Goal: Task Accomplishment & Management: Manage account settings

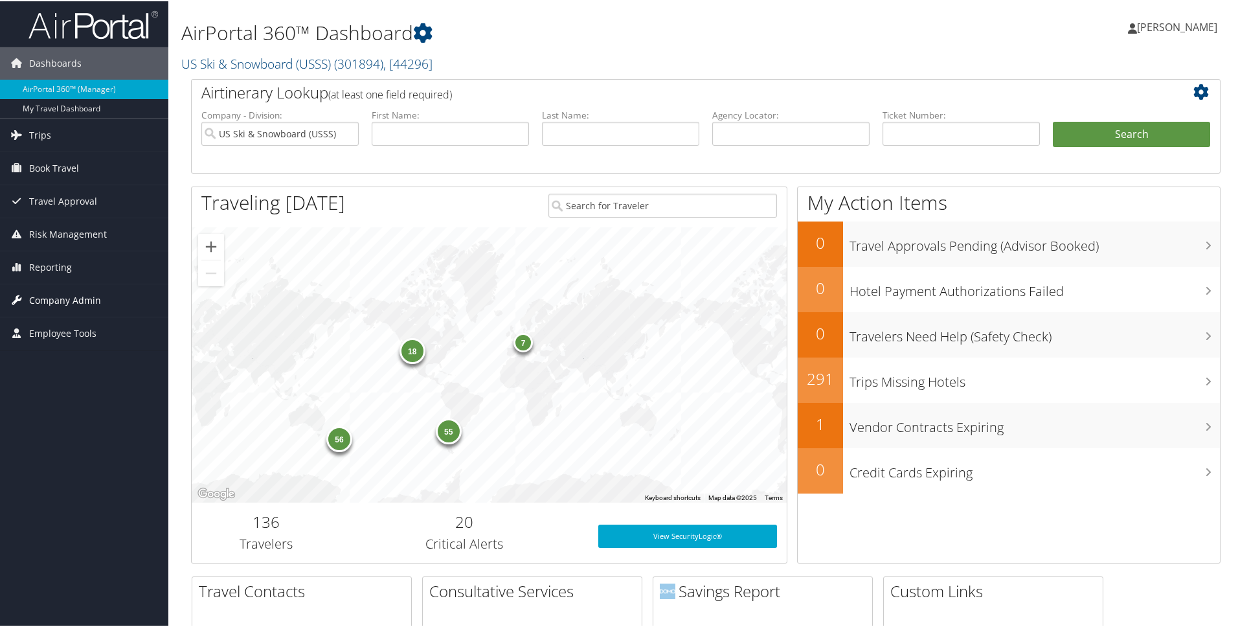
click at [70, 298] on span "Company Admin" at bounding box center [65, 299] width 72 height 32
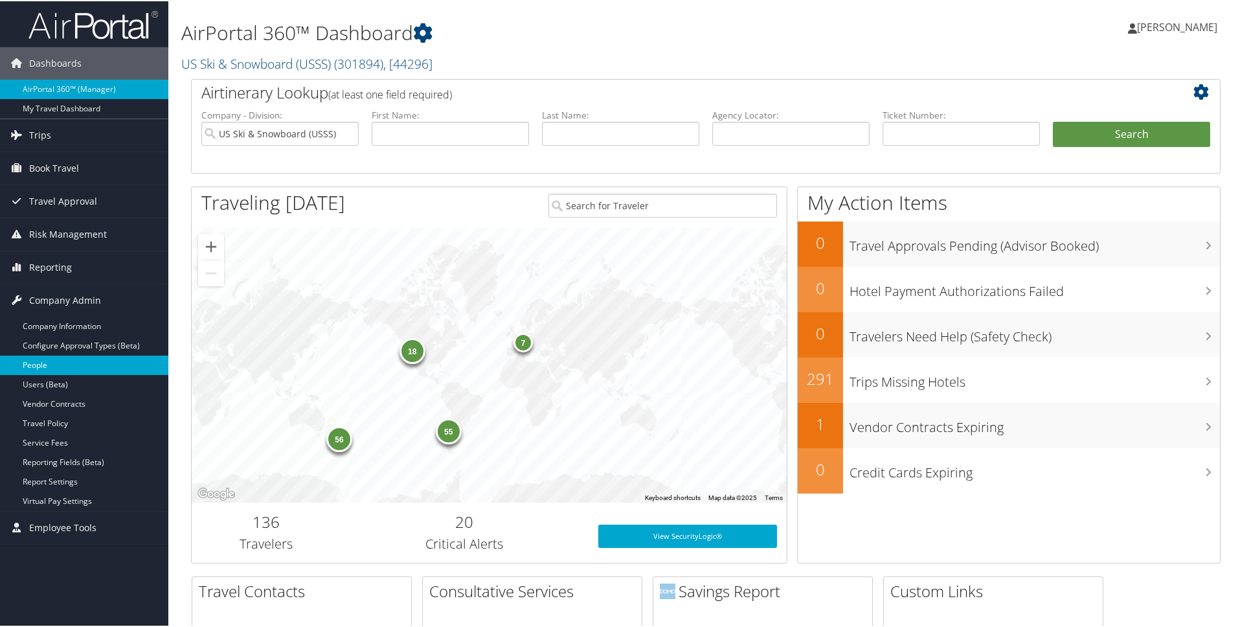
click at [38, 363] on link "People" at bounding box center [84, 363] width 168 height 19
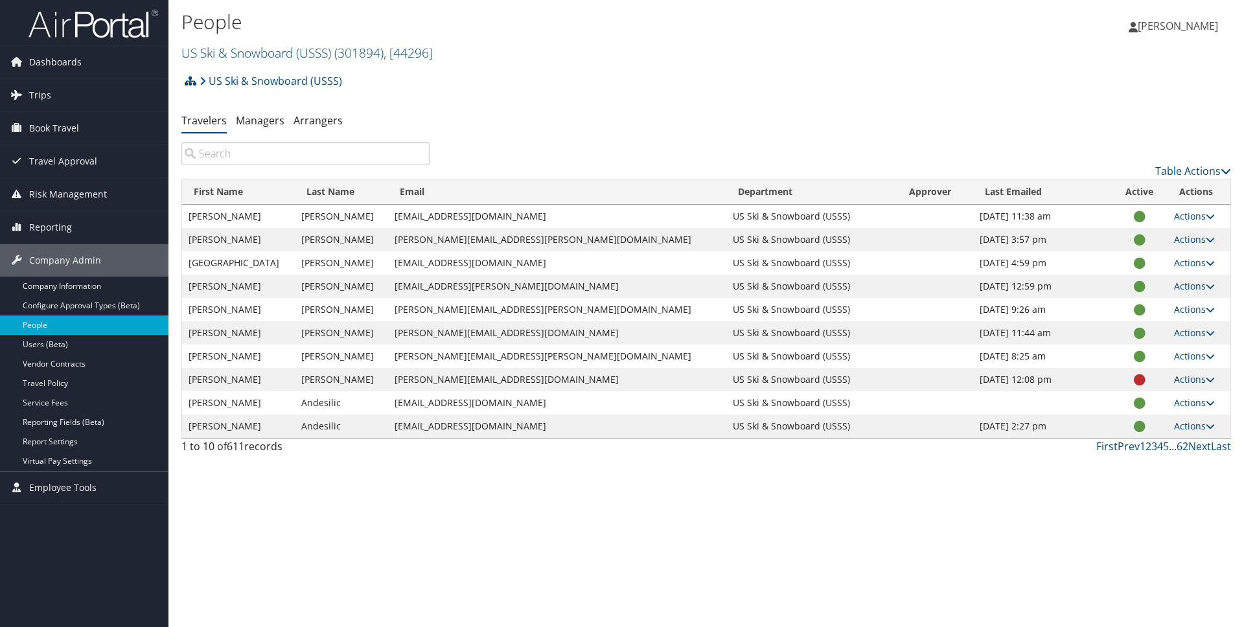
click at [285, 161] on input "search" at bounding box center [305, 153] width 248 height 23
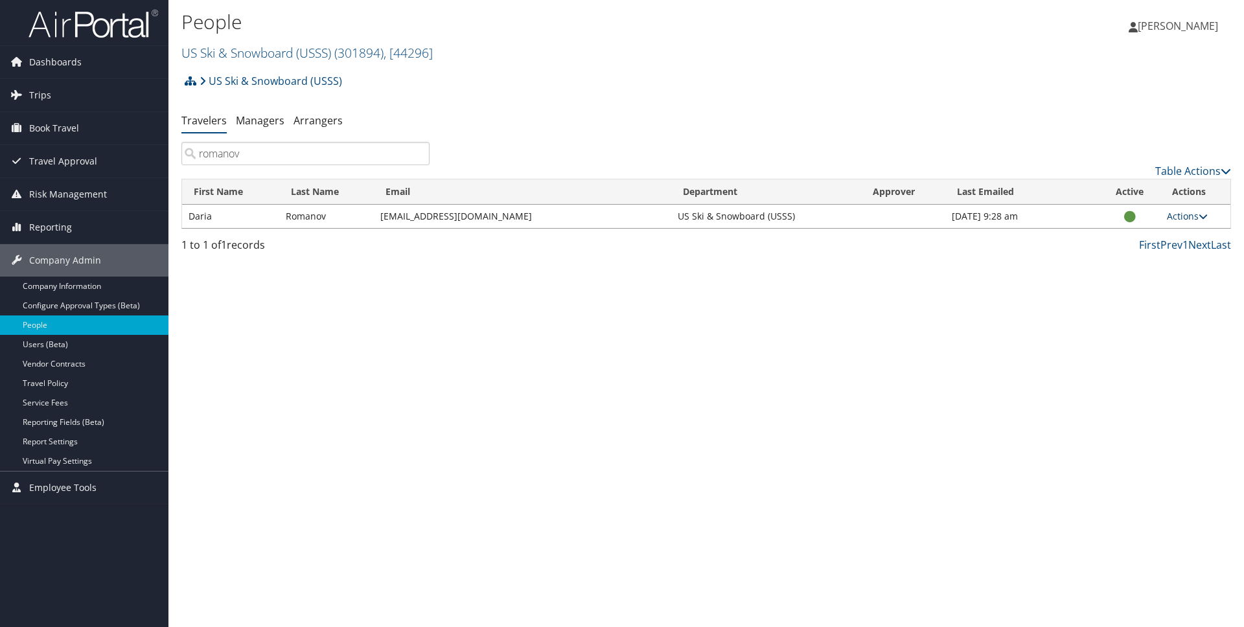
type input "romanov"
click at [1205, 215] on icon at bounding box center [1202, 216] width 9 height 9
click at [1135, 257] on link "View Profile" at bounding box center [1145, 257] width 119 height 22
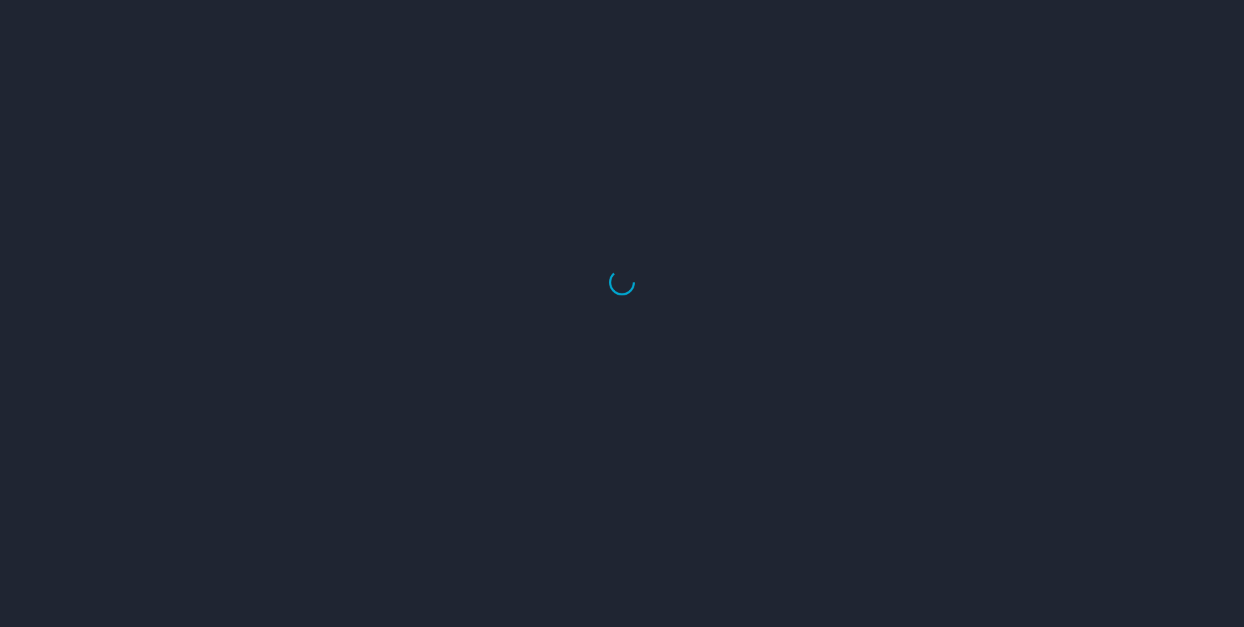
select select "US"
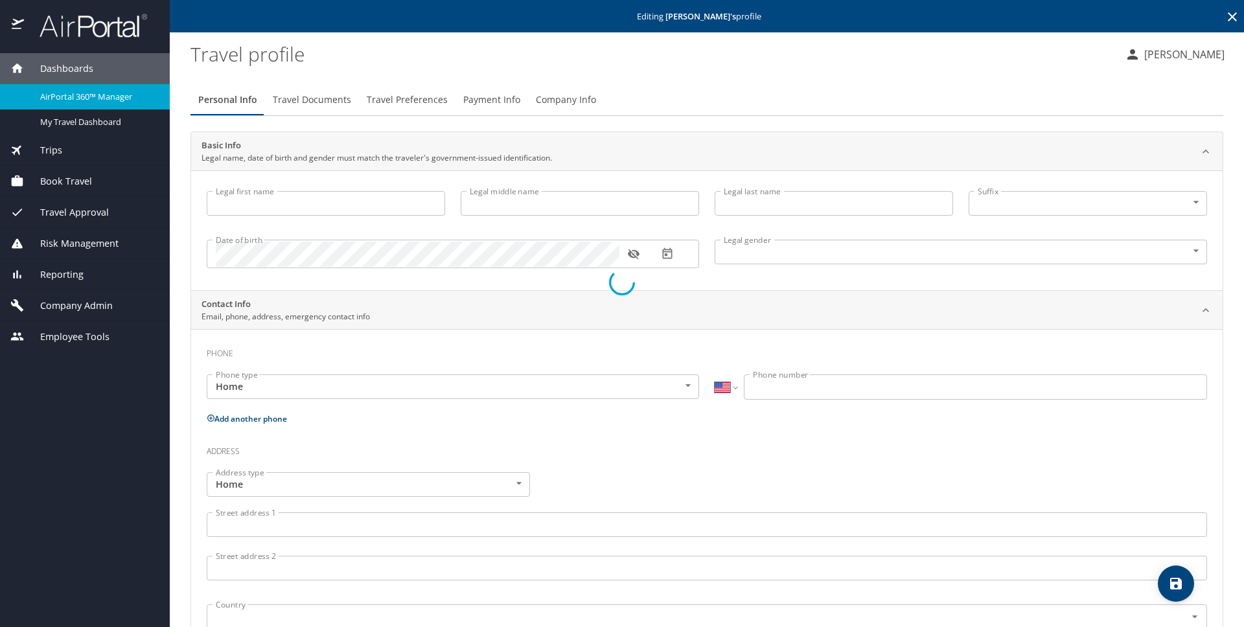
type input "Daria"
type input "Olegovna"
type input "Romanov"
type input "Female"
select select "US"
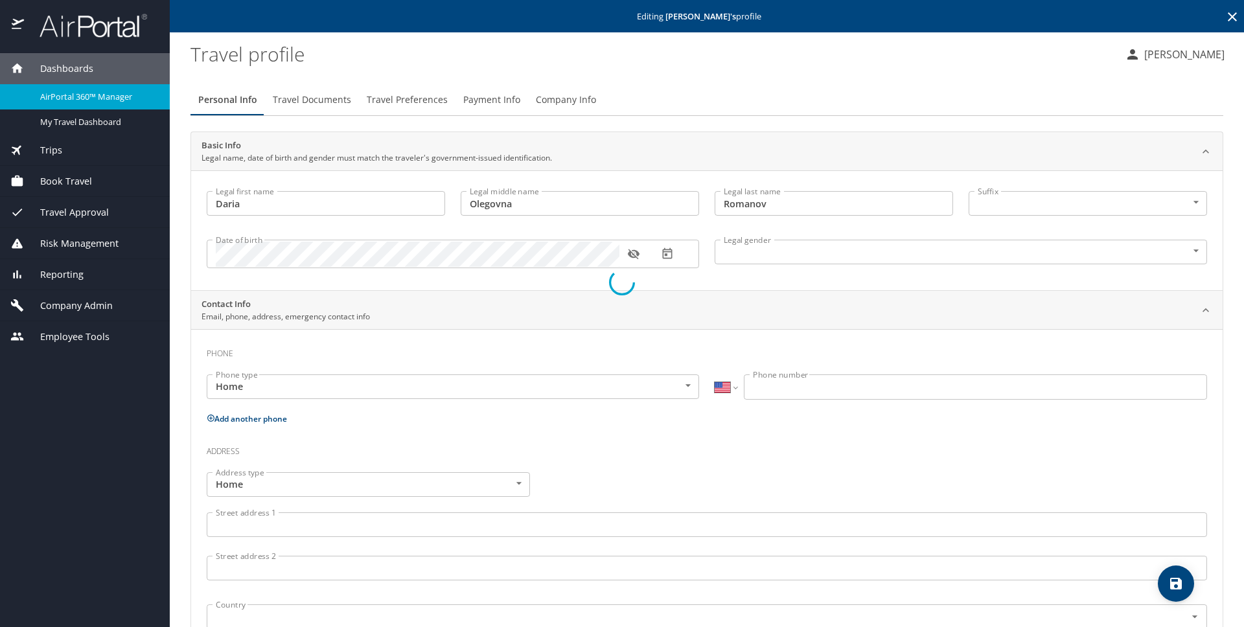
select select "US"
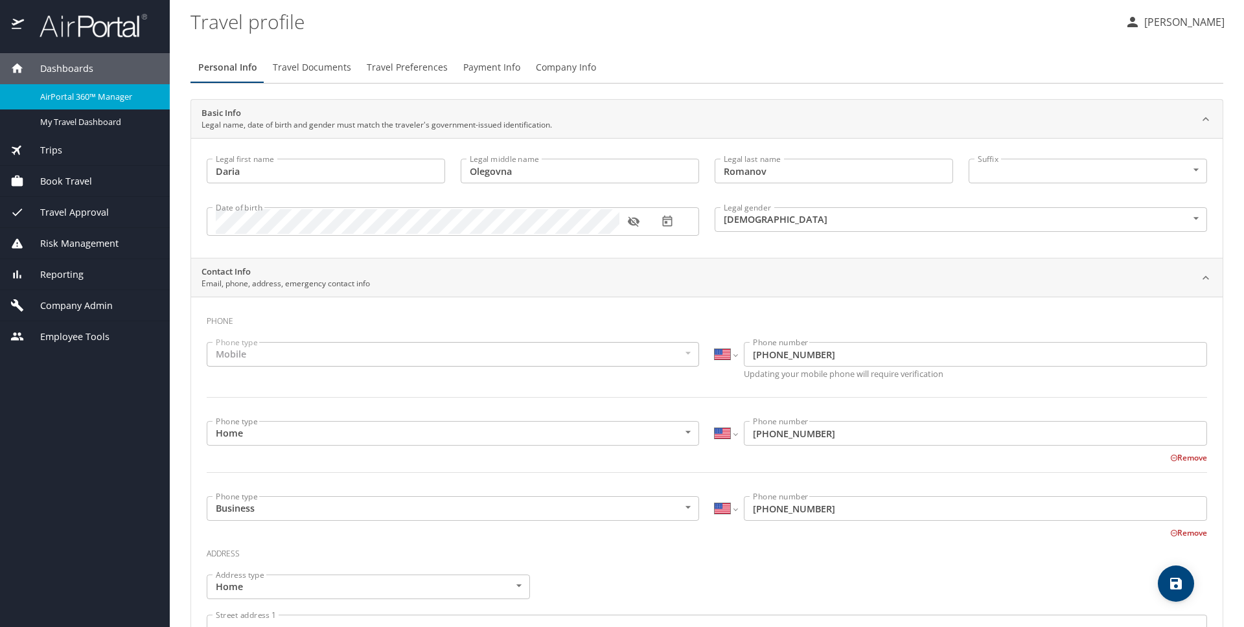
click at [560, 69] on span "Company Info" at bounding box center [566, 68] width 60 height 16
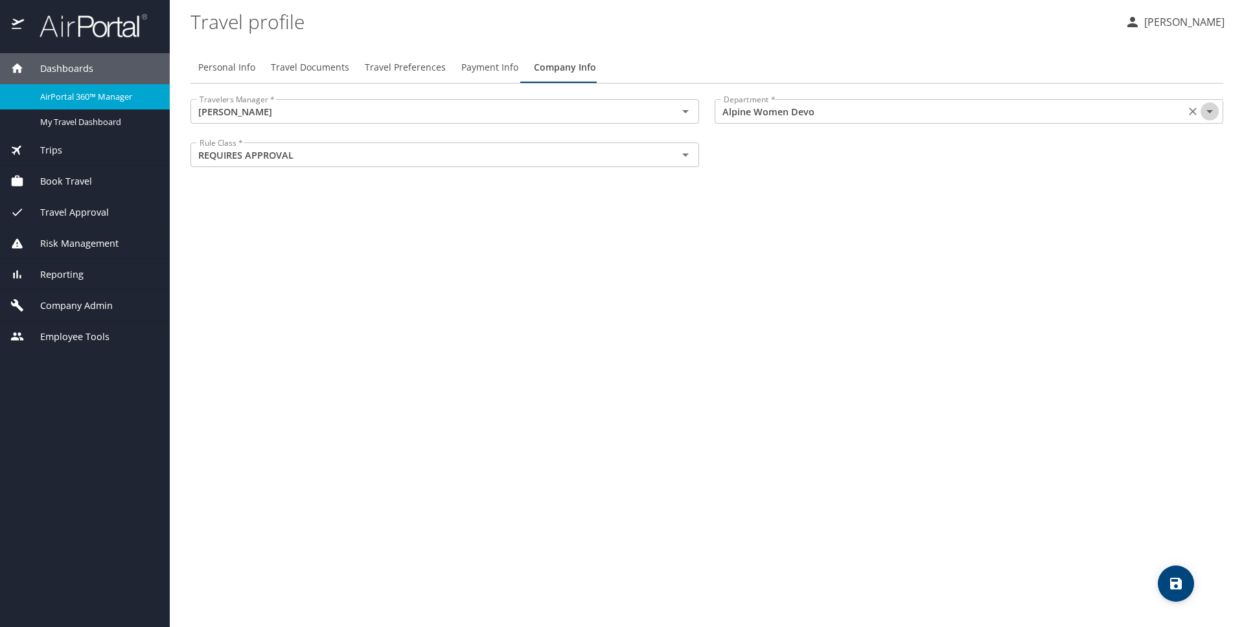
click at [1211, 113] on icon "Open" at bounding box center [1209, 112] width 16 height 16
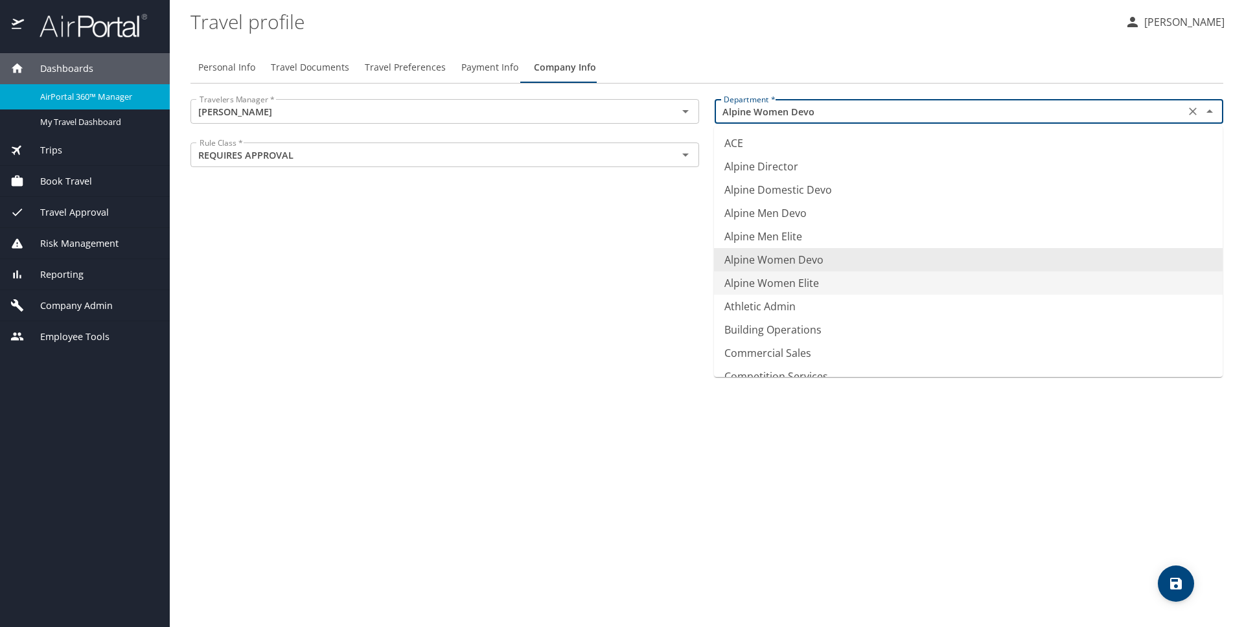
click at [815, 281] on li "Alpine Women Elite" at bounding box center [968, 282] width 508 height 23
type input "Alpine Women Elite"
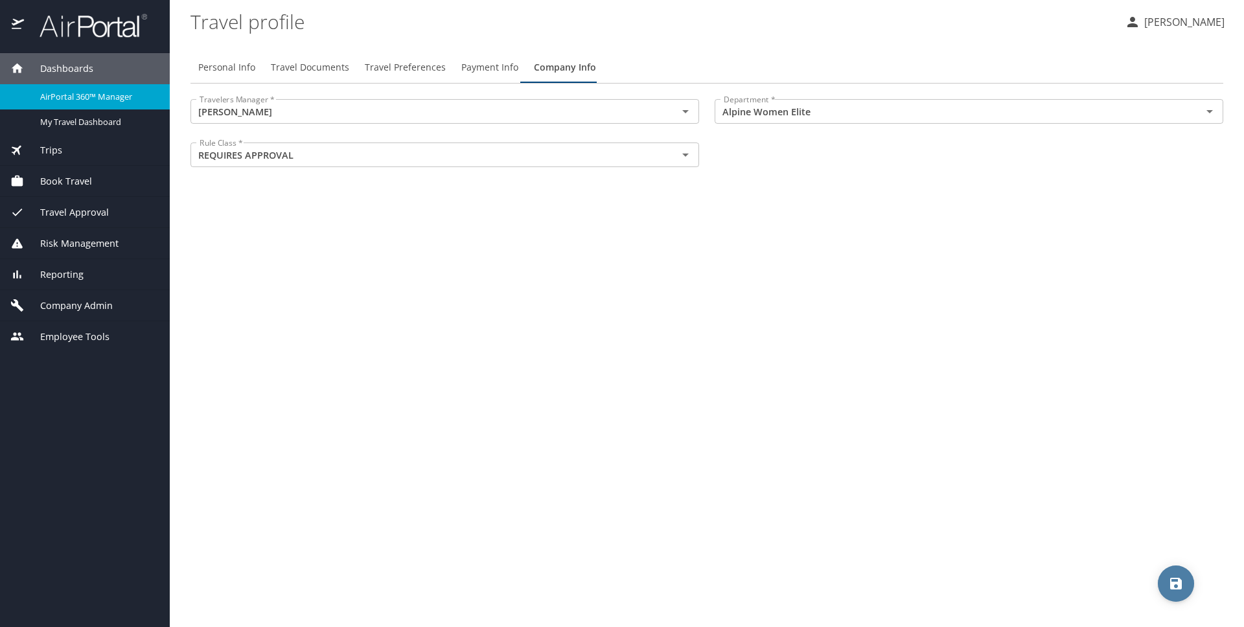
click at [1167, 580] on span "save" at bounding box center [1175, 584] width 36 height 16
click at [71, 306] on span "Company Admin" at bounding box center [68, 306] width 89 height 14
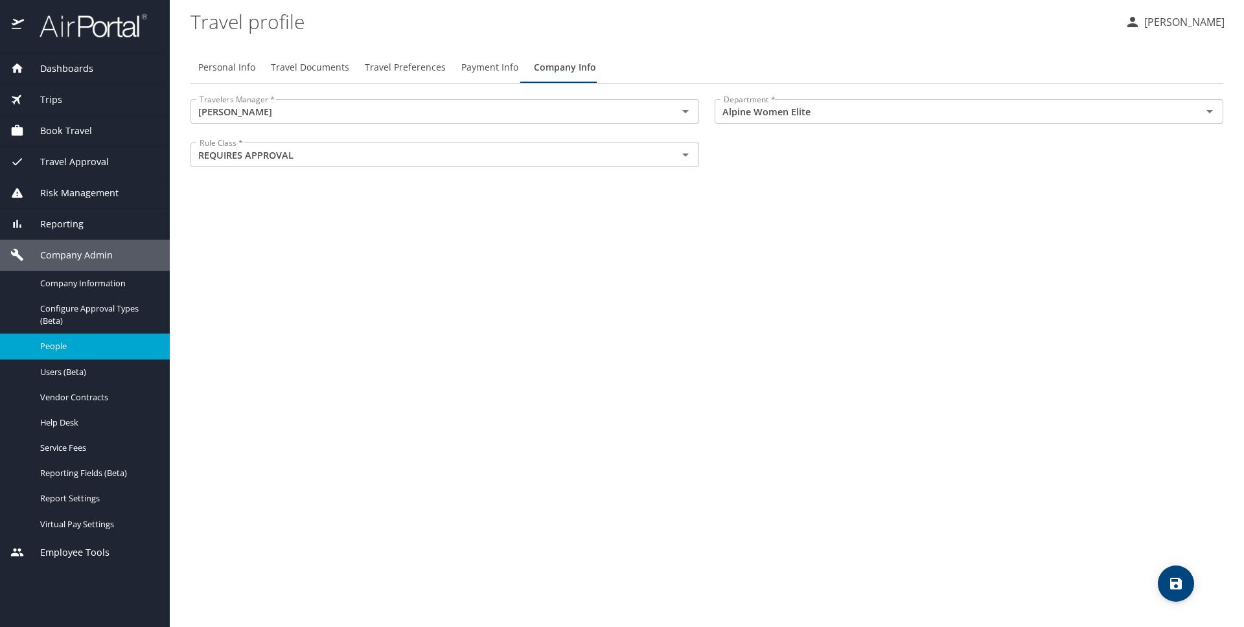
click at [52, 344] on span "People" at bounding box center [97, 346] width 114 height 12
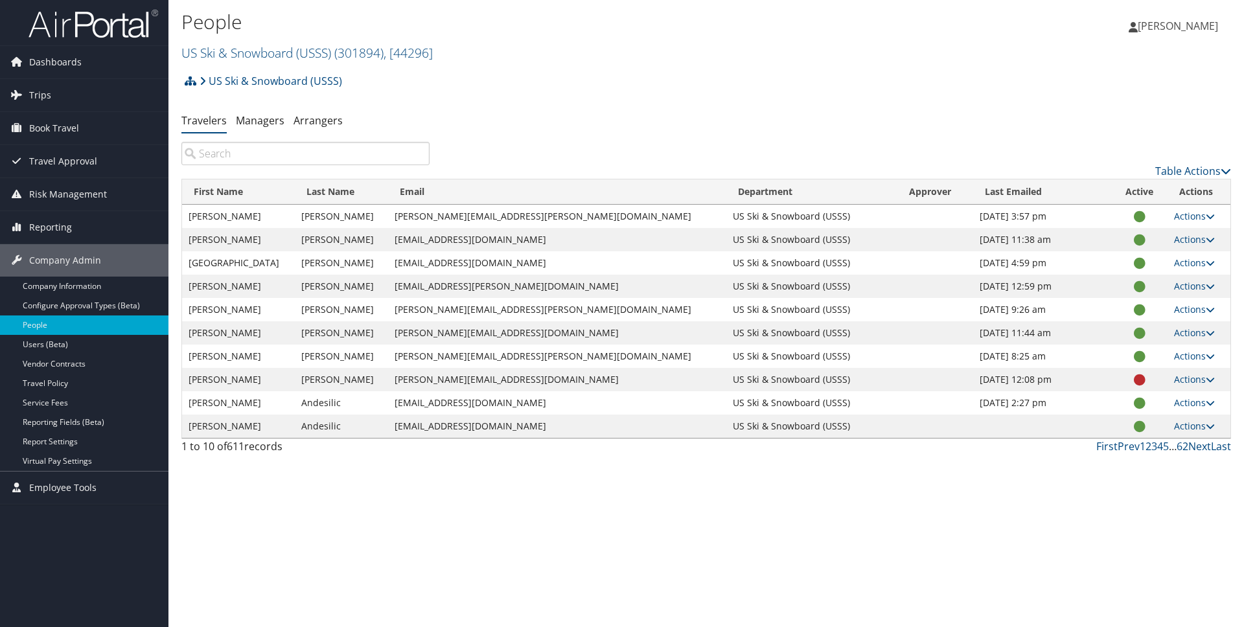
click at [270, 159] on input "search" at bounding box center [305, 153] width 248 height 23
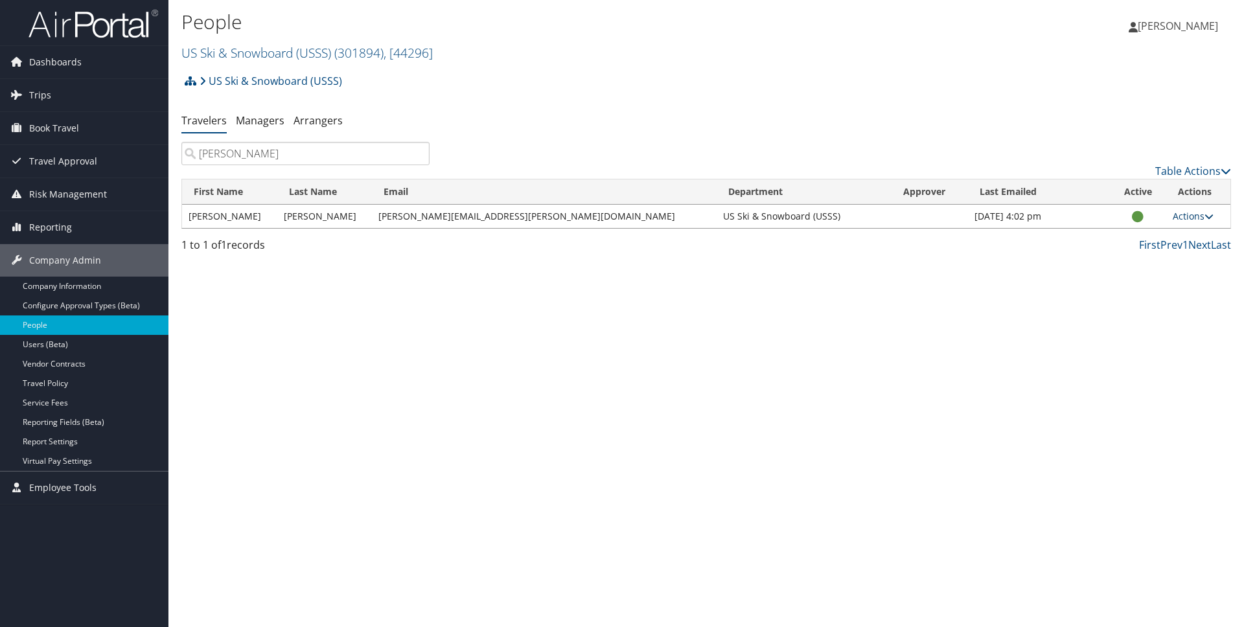
type input "darlene"
click at [1187, 218] on link "Actions" at bounding box center [1192, 216] width 41 height 12
click at [1141, 279] on link "Update Department" at bounding box center [1145, 279] width 119 height 22
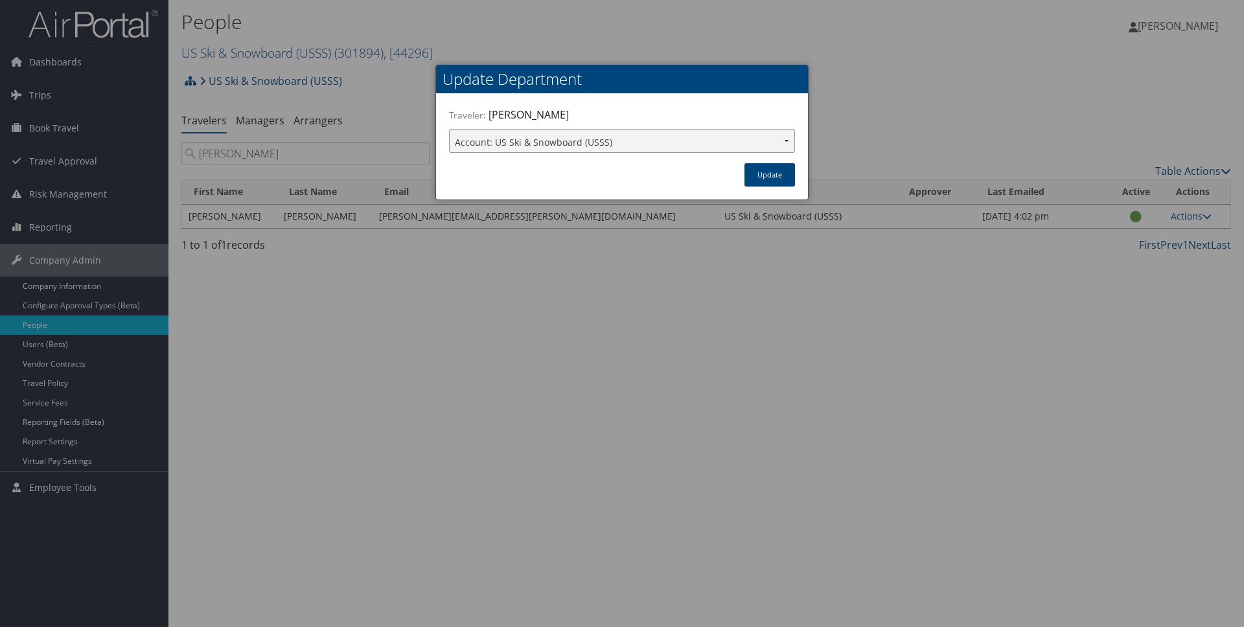
click at [788, 136] on select "Account: US Ski & Snowboard (USSS)" at bounding box center [622, 141] width 346 height 24
click at [904, 95] on div at bounding box center [622, 313] width 1244 height 627
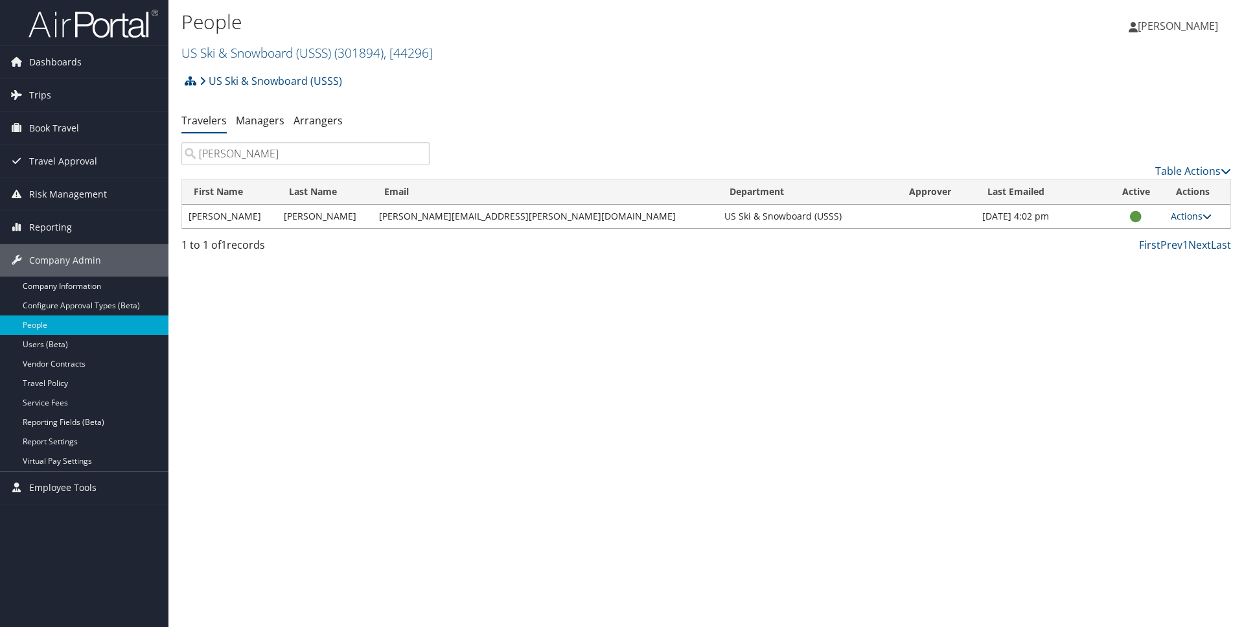
click at [1185, 216] on link "Actions" at bounding box center [1190, 216] width 41 height 12
click at [1143, 256] on link "View Profile" at bounding box center [1143, 257] width 119 height 22
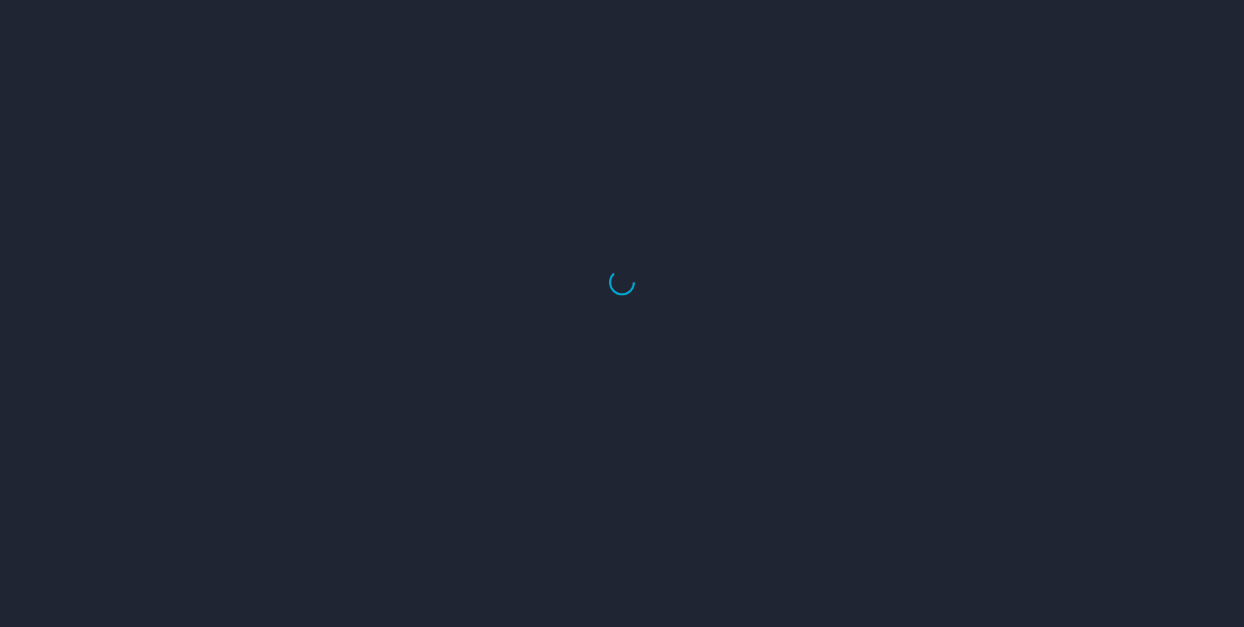
select select "US"
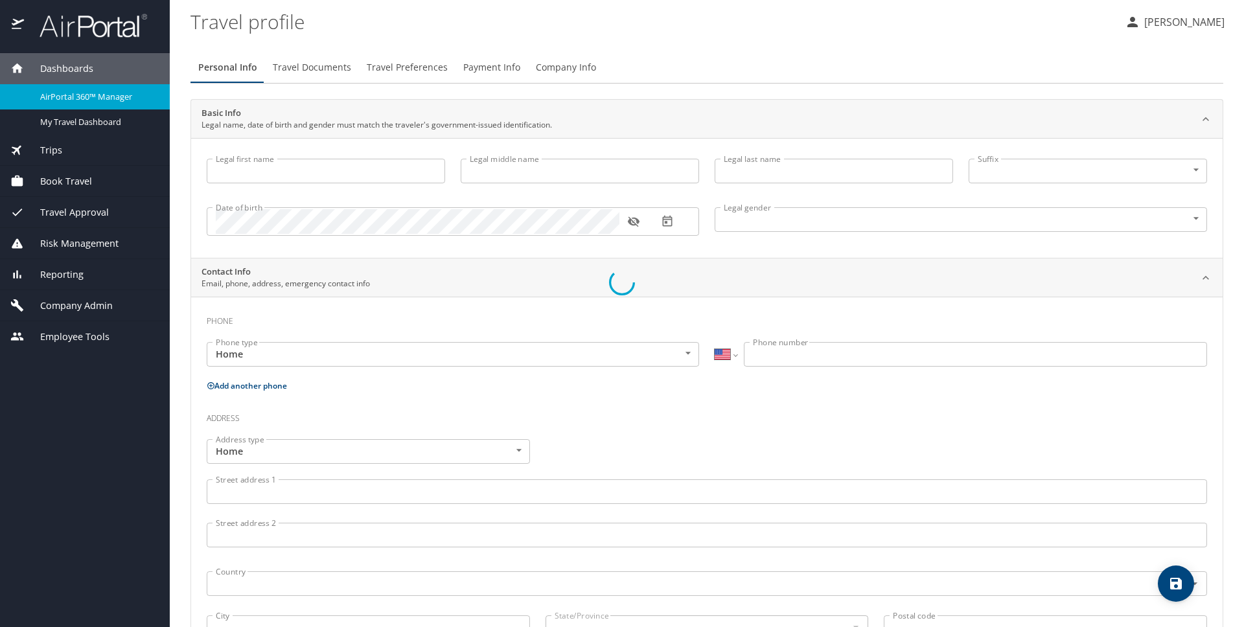
type input "Darlene"
type input "Nolting"
type input "Female"
select select "US"
select select "AT"
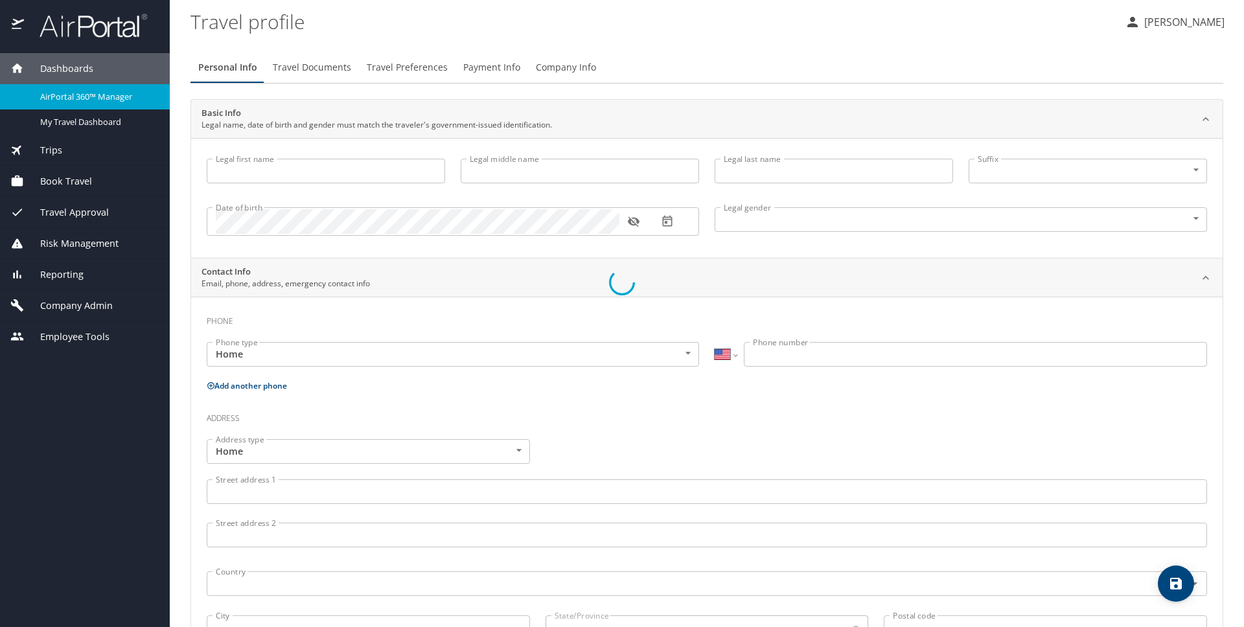
select select "AT"
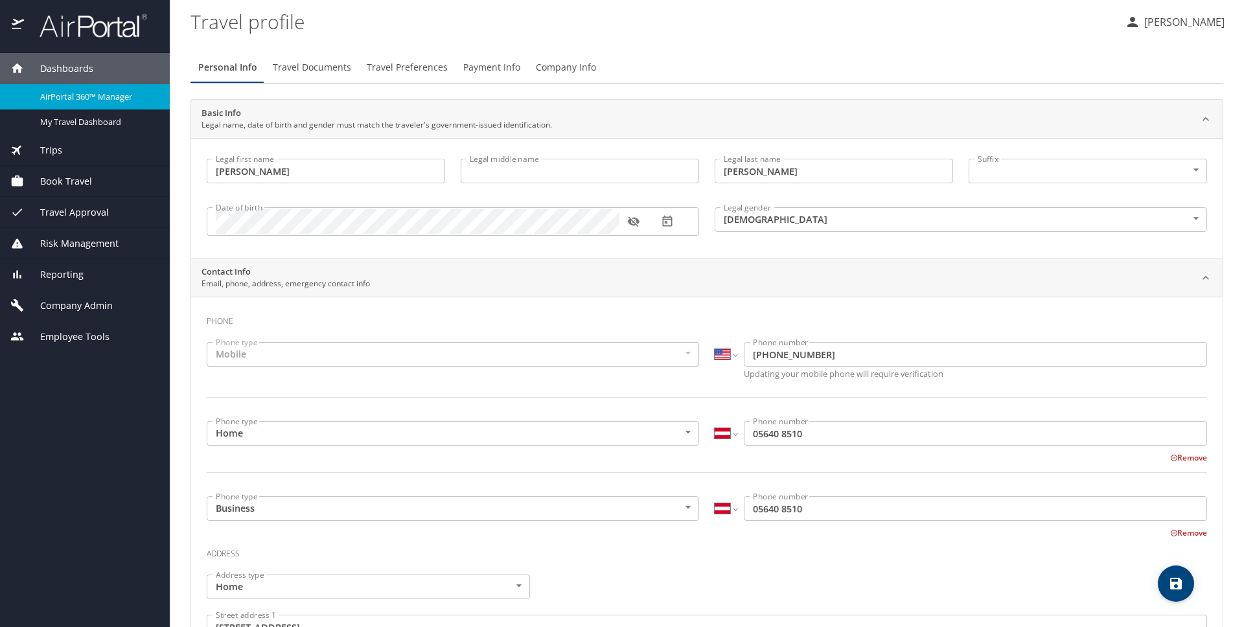
click at [545, 65] on span "Company Info" at bounding box center [566, 68] width 60 height 16
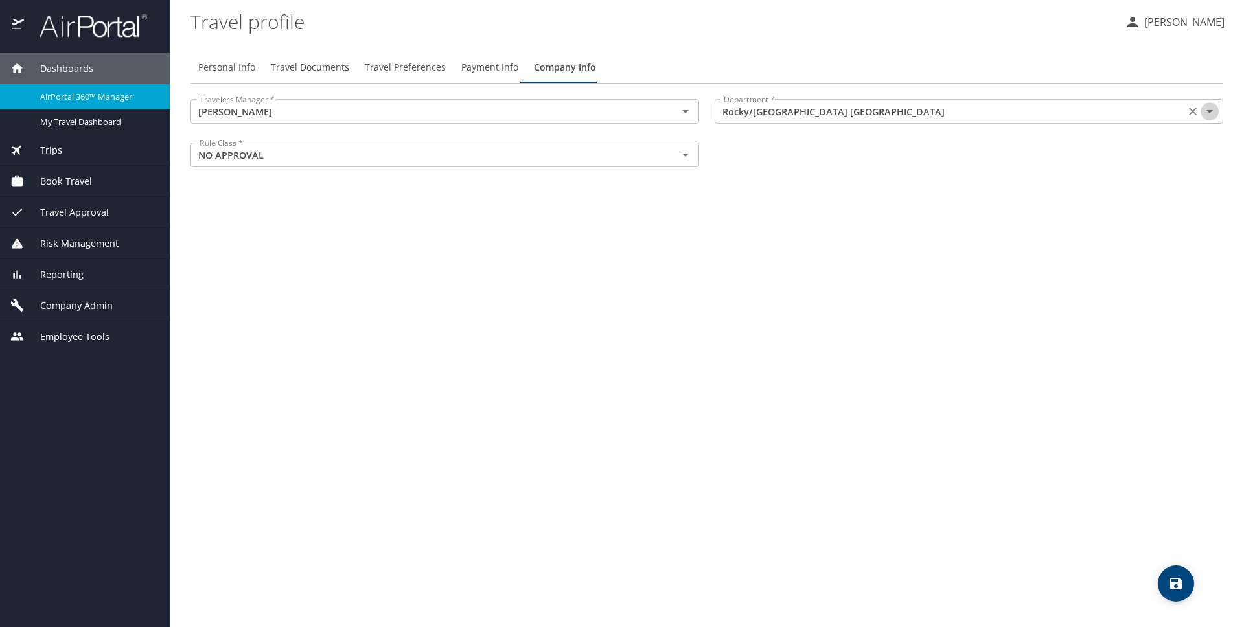
click at [1212, 111] on icon "Open" at bounding box center [1209, 112] width 16 height 16
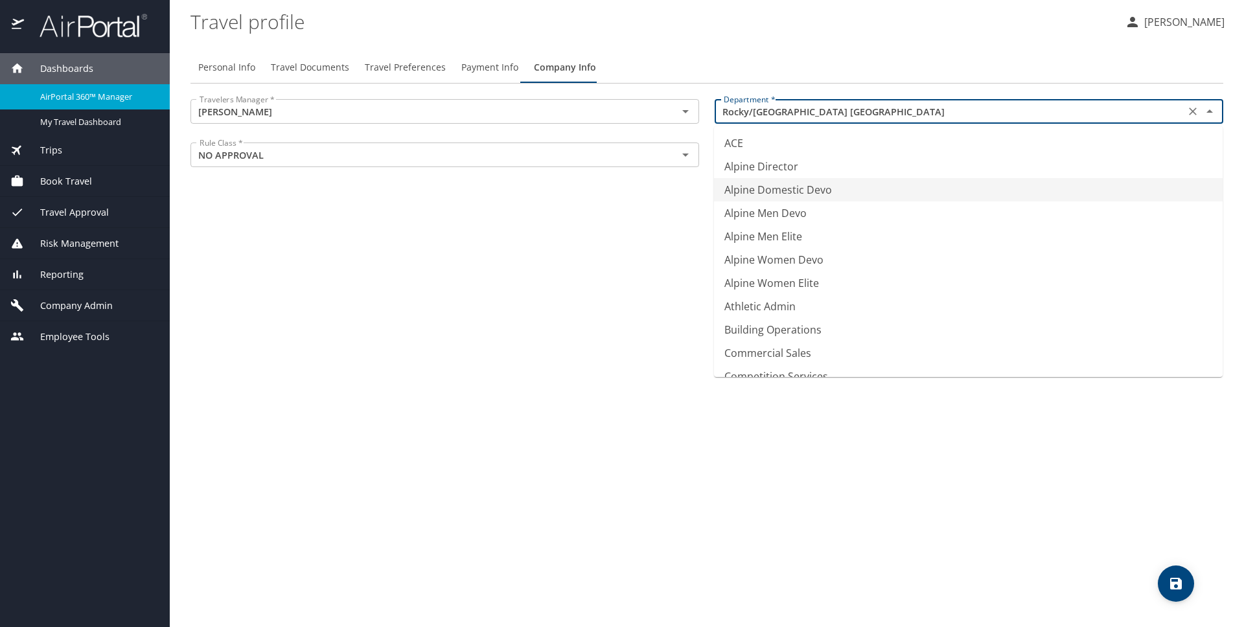
click at [855, 192] on li "Alpine Domestic Devo" at bounding box center [968, 189] width 508 height 23
type input "Alpine Domestic Devo"
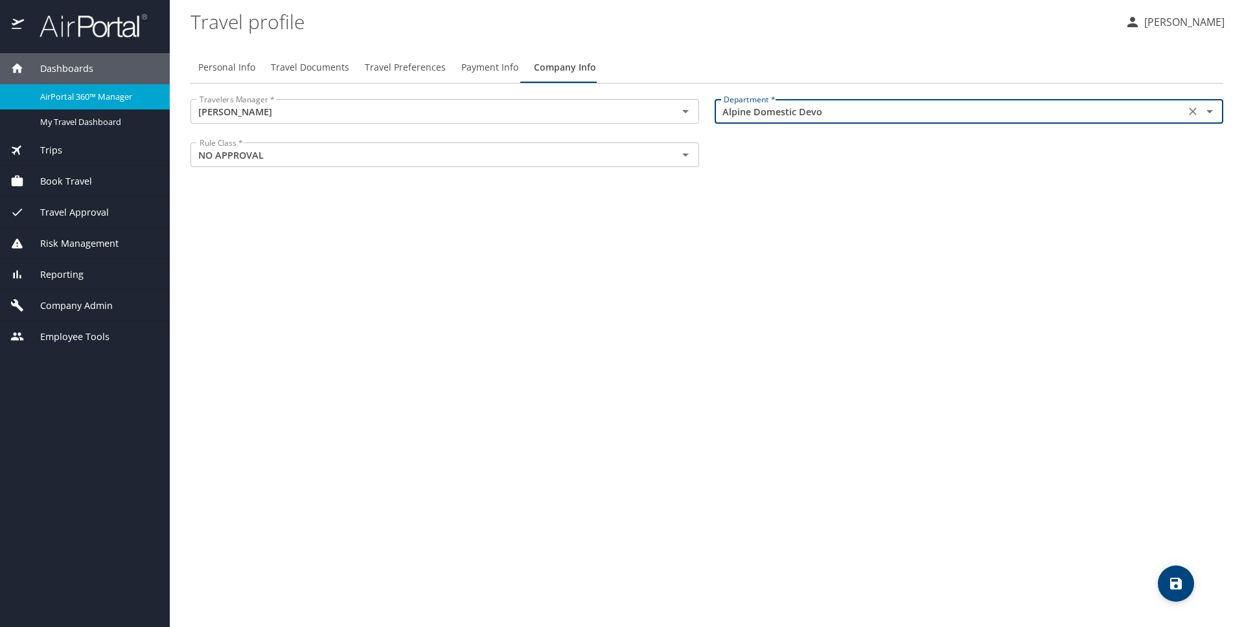
click at [1178, 583] on icon "save" at bounding box center [1176, 584] width 12 height 12
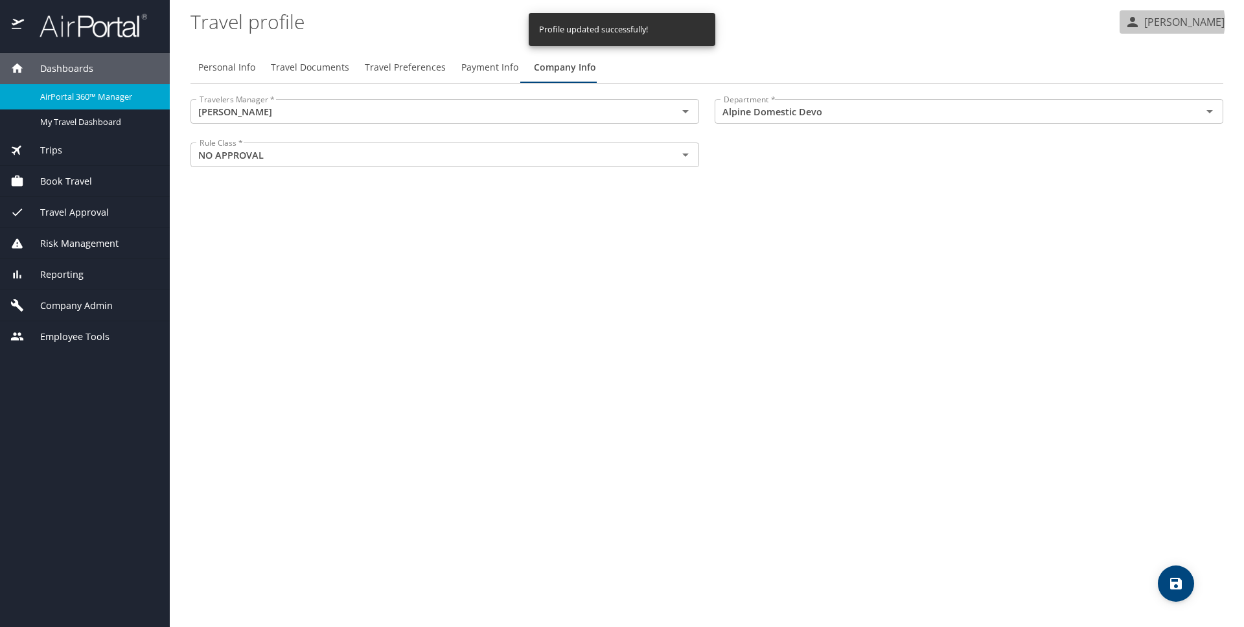
click at [1183, 22] on p "Michael Sitton" at bounding box center [1182, 22] width 84 height 16
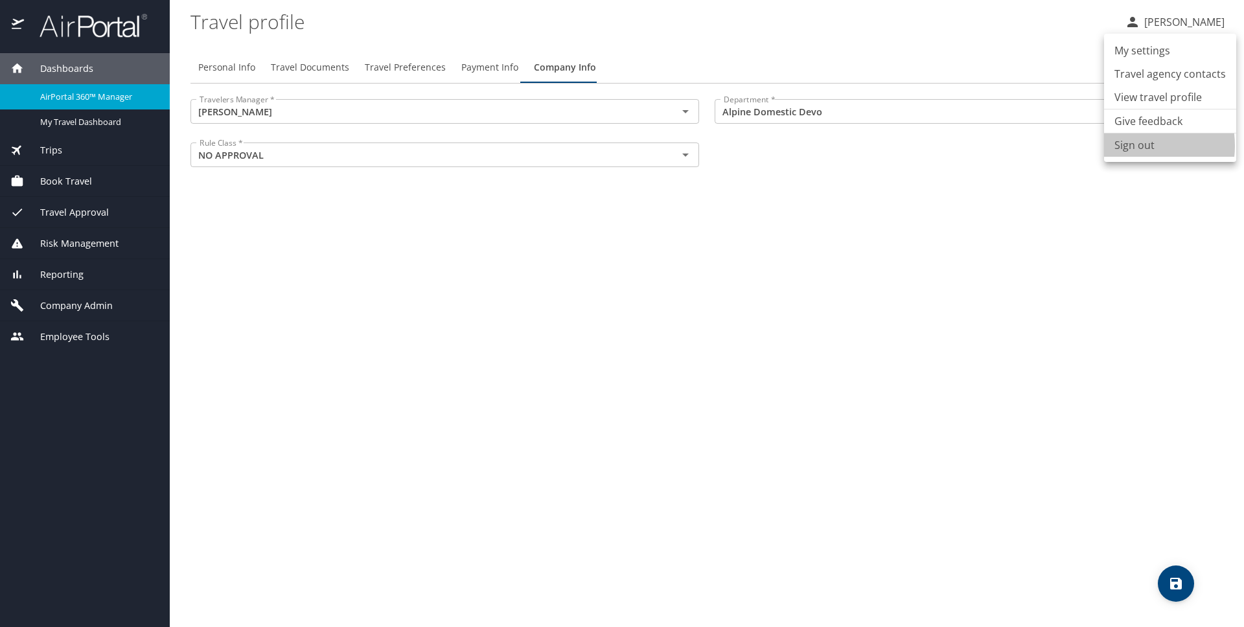
click at [1132, 146] on li "Sign out" at bounding box center [1170, 144] width 132 height 23
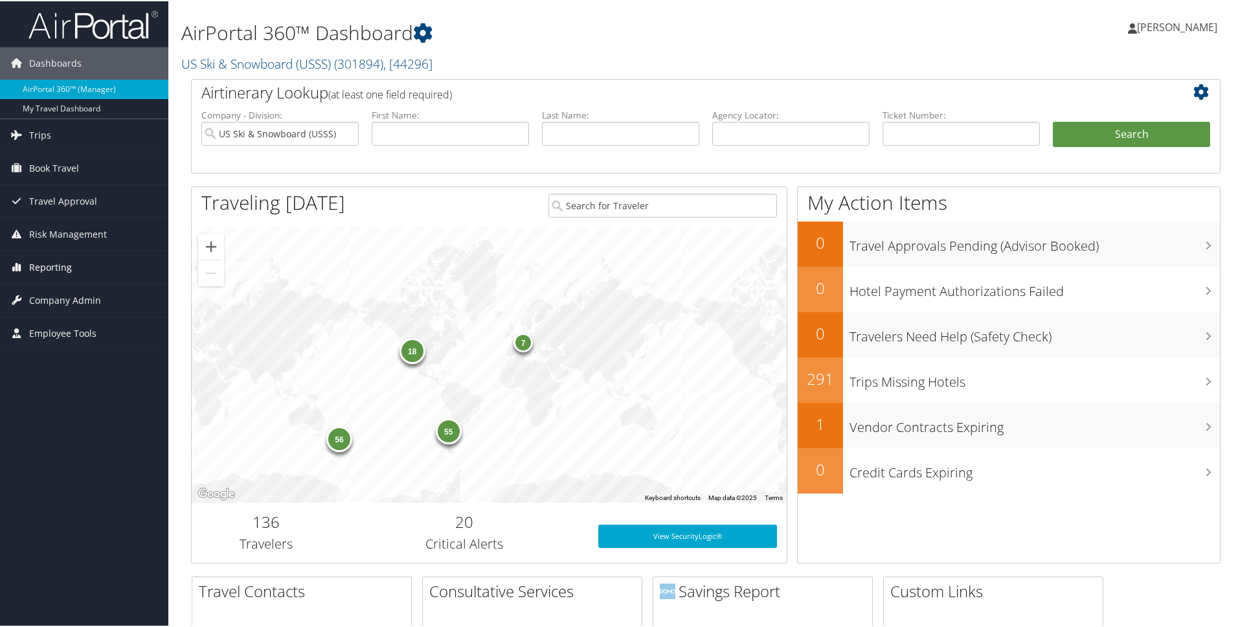
click at [51, 268] on span "Reporting" at bounding box center [50, 266] width 43 height 32
click at [58, 399] on span "Company Admin" at bounding box center [65, 396] width 72 height 32
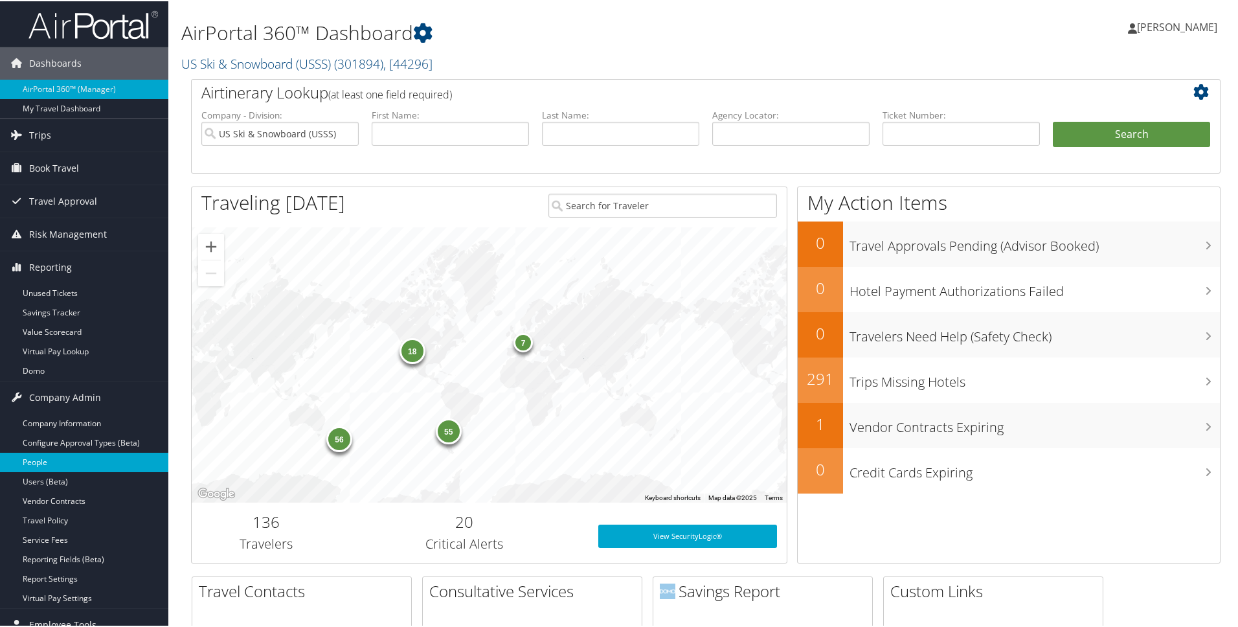
click at [34, 464] on link "People" at bounding box center [84, 460] width 168 height 19
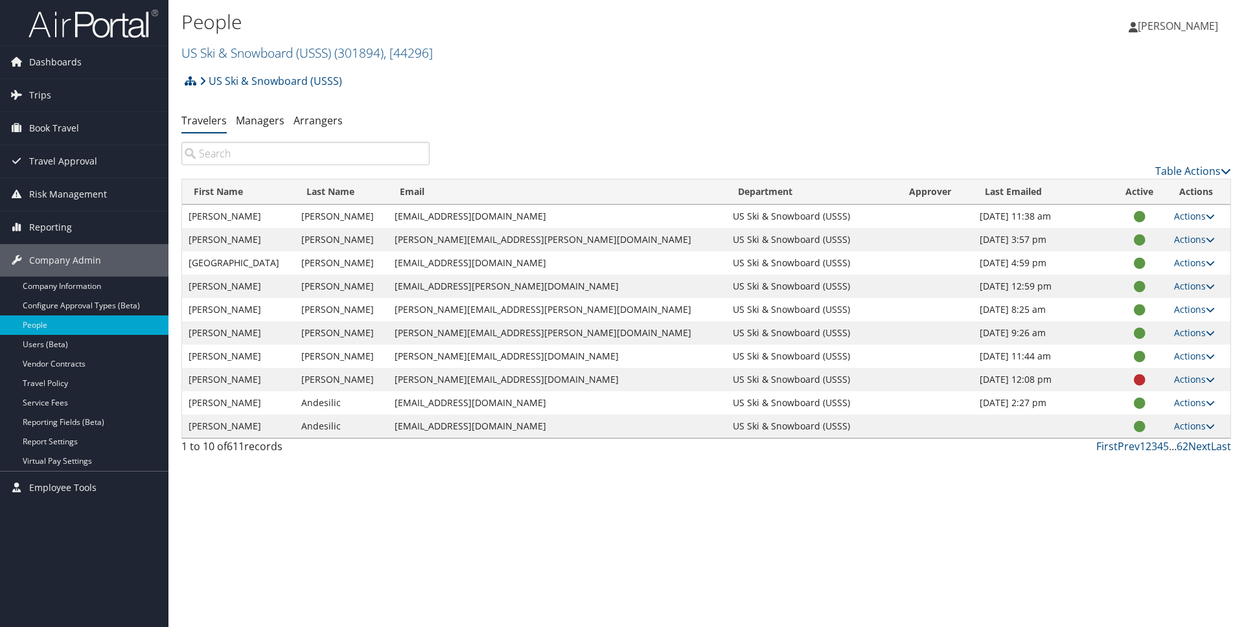
click at [291, 155] on input "search" at bounding box center [305, 153] width 248 height 23
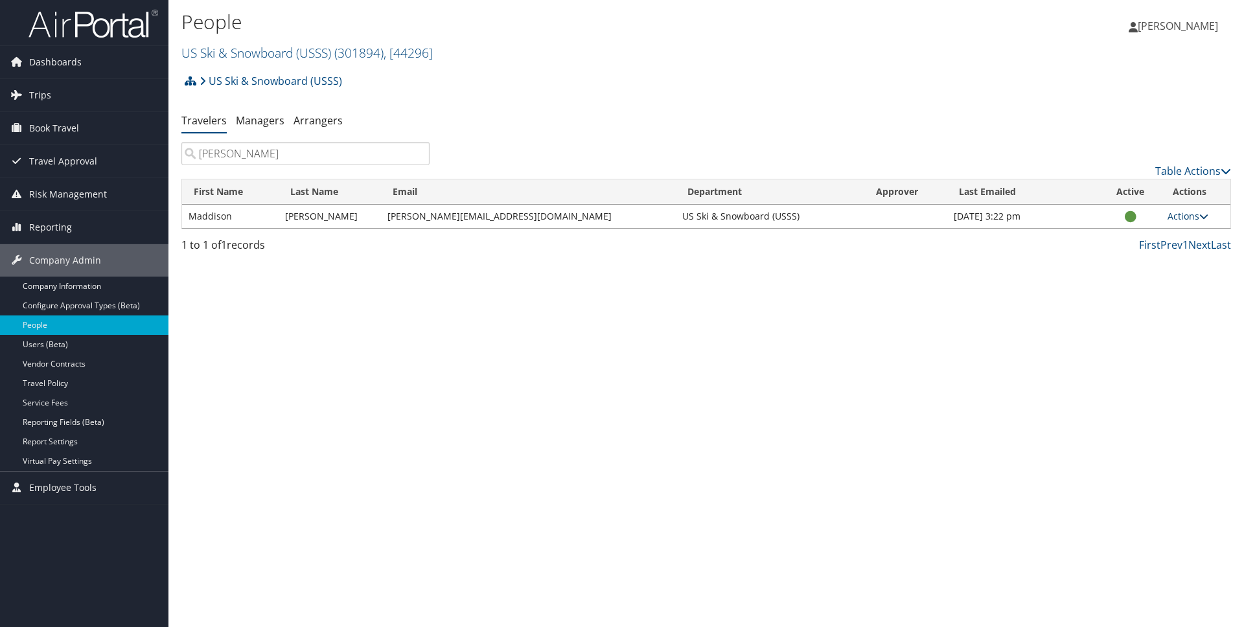
type input "beck"
click at [1174, 216] on link "Actions" at bounding box center [1187, 216] width 41 height 12
click at [1140, 258] on link "View Profile" at bounding box center [1145, 257] width 119 height 22
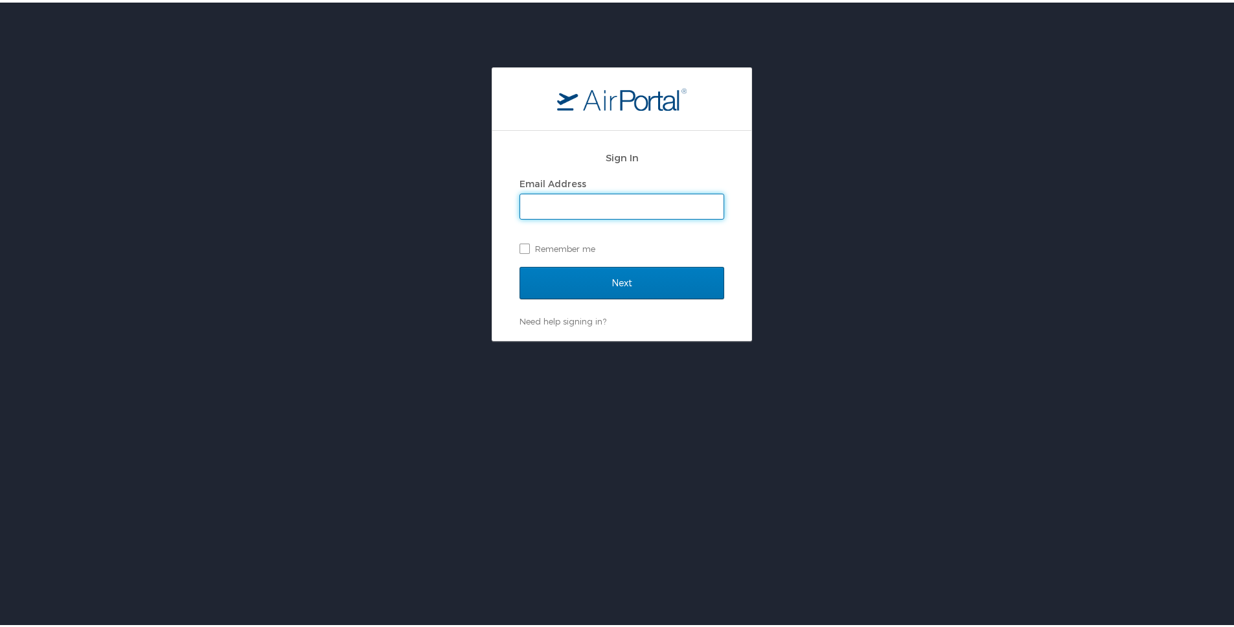
type input "[PERSON_NAME][EMAIL_ADDRESS][PERSON_NAME][DOMAIN_NAME]"
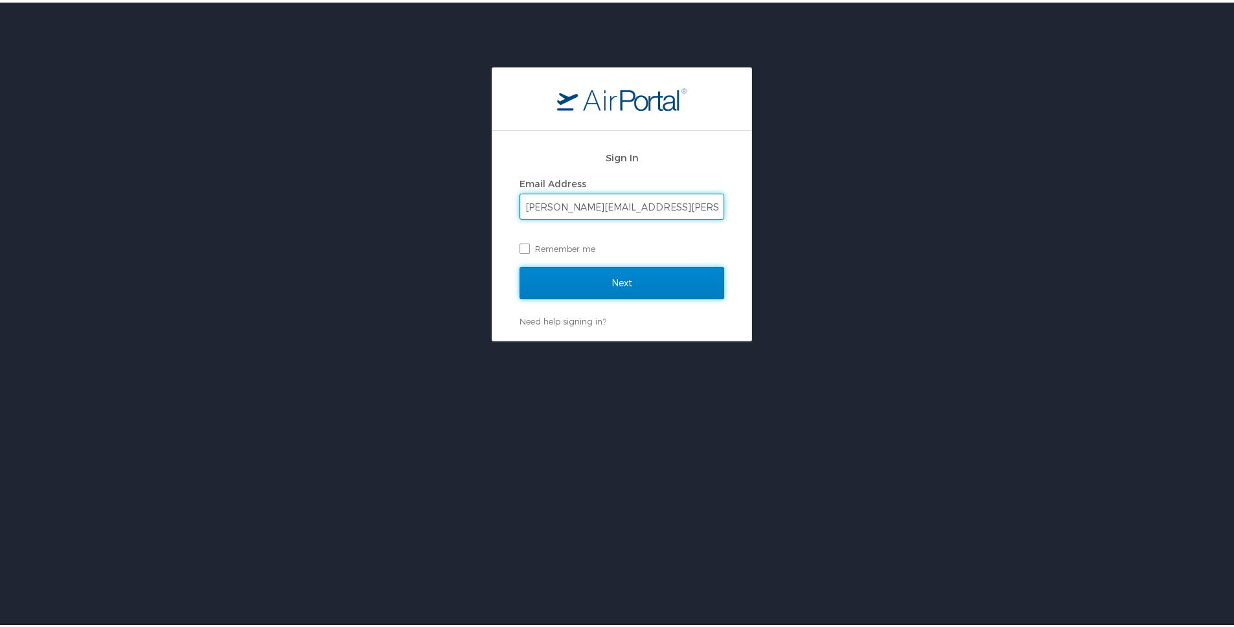
click at [626, 281] on input "Next" at bounding box center [621, 280] width 205 height 32
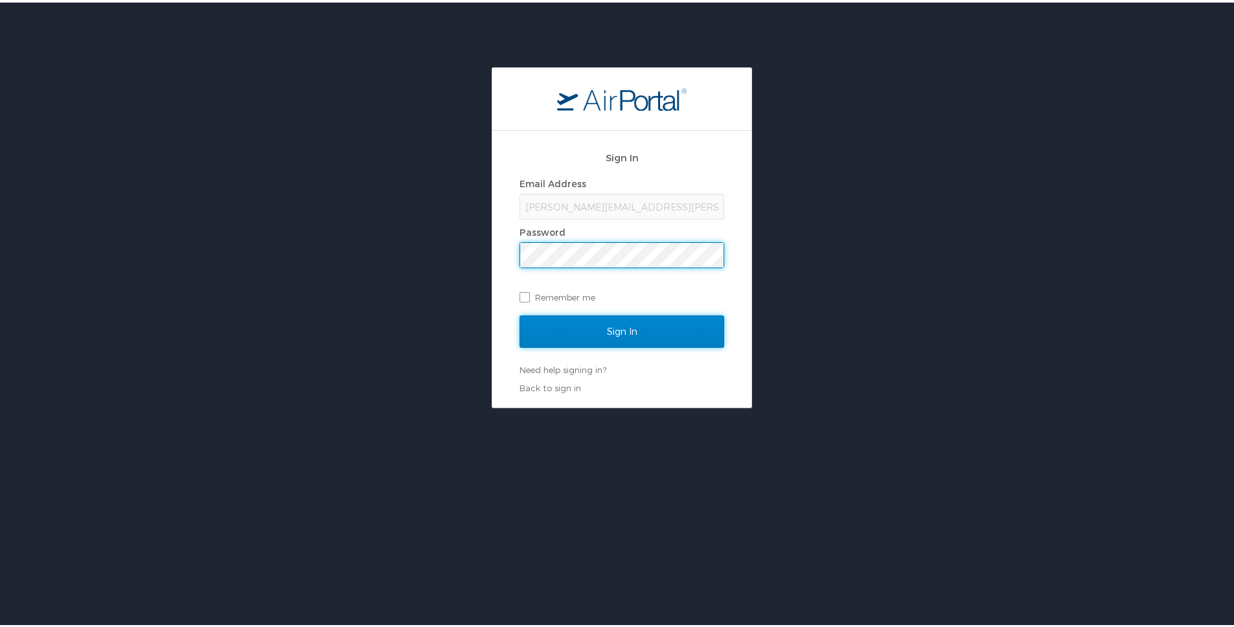
click at [617, 336] on input "Sign In" at bounding box center [621, 329] width 205 height 32
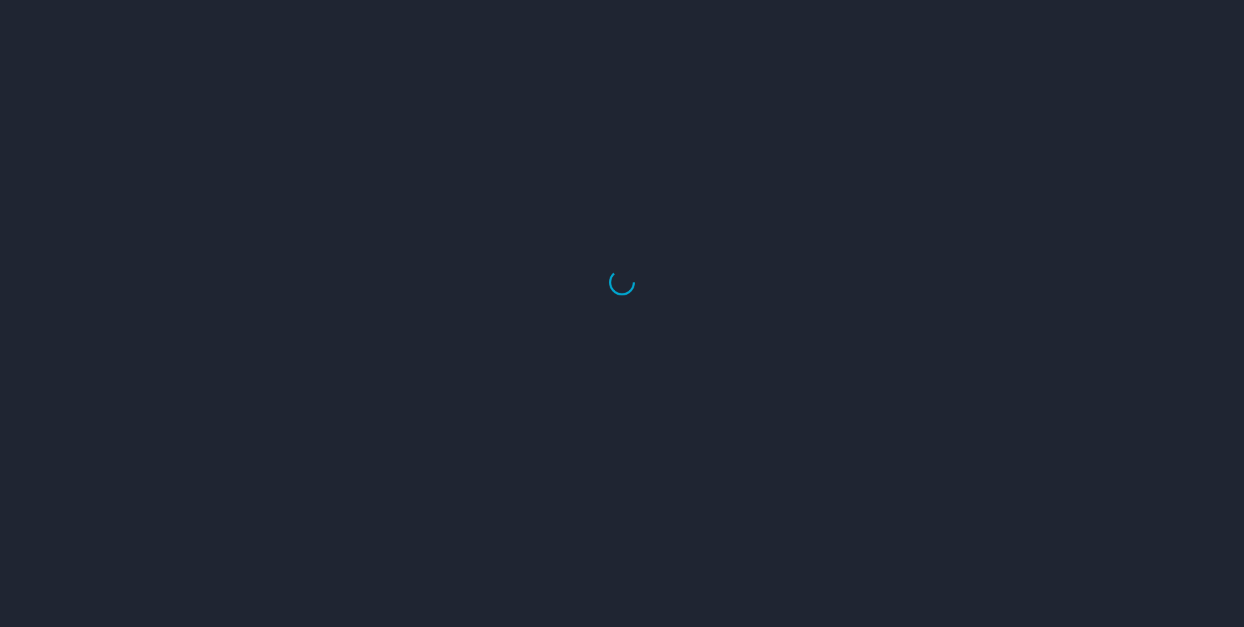
select select "US"
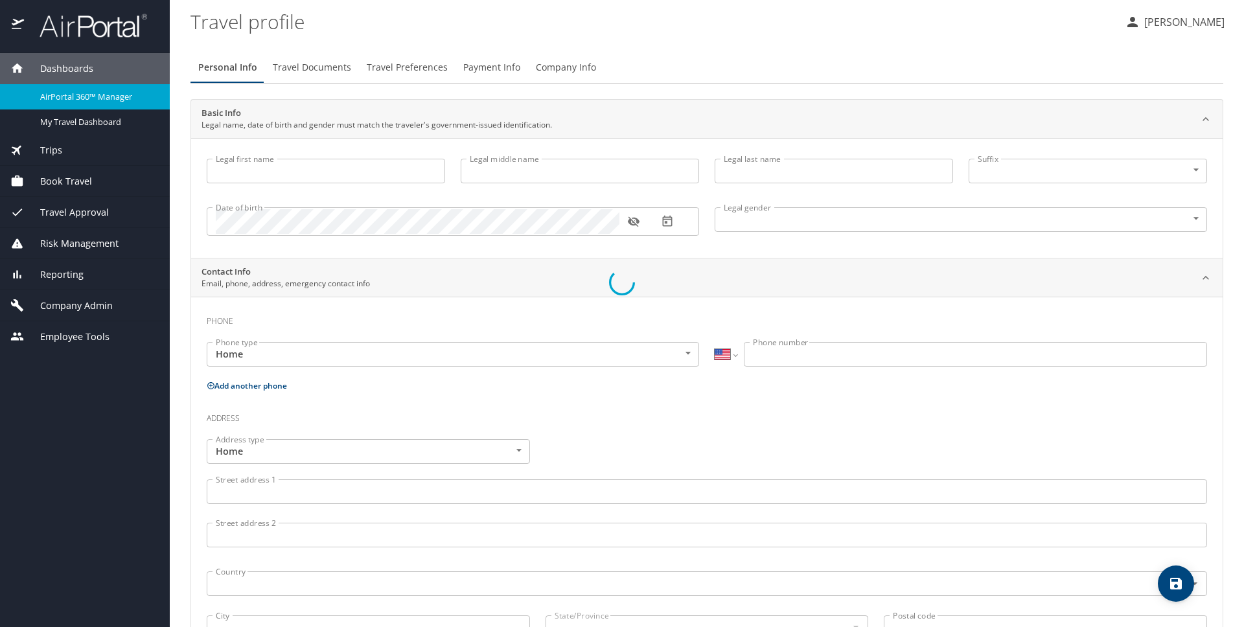
type input "Maddison"
type input "[PERSON_NAME]"
type input "[DEMOGRAPHIC_DATA]"
select select "US"
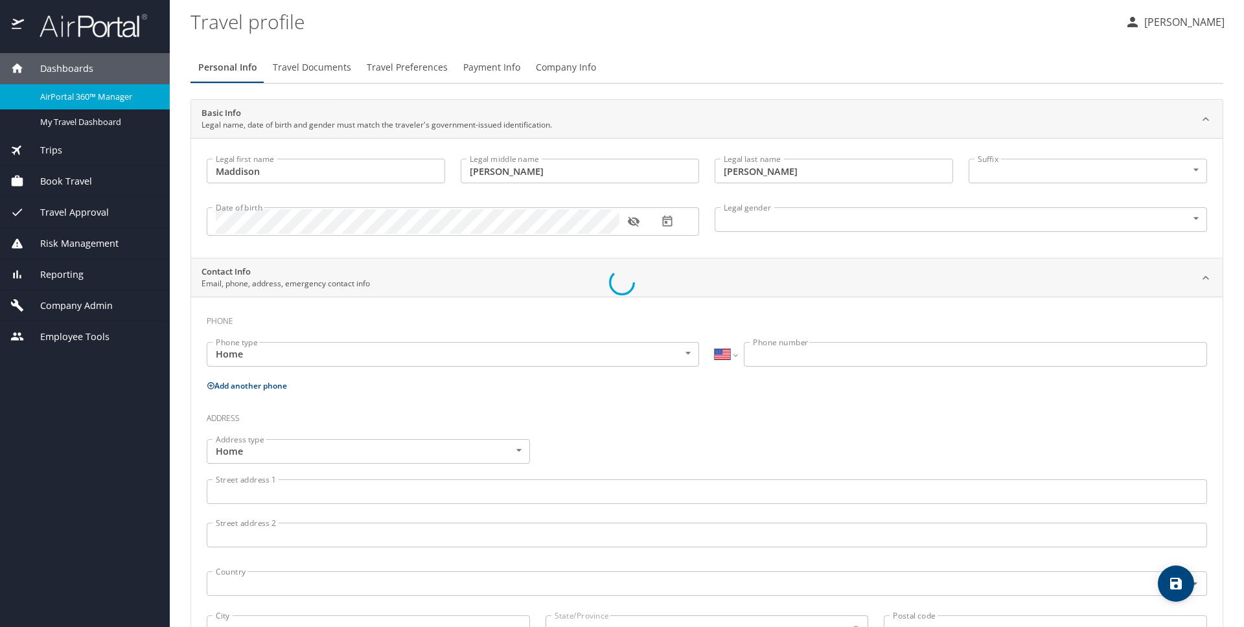
select select "AT"
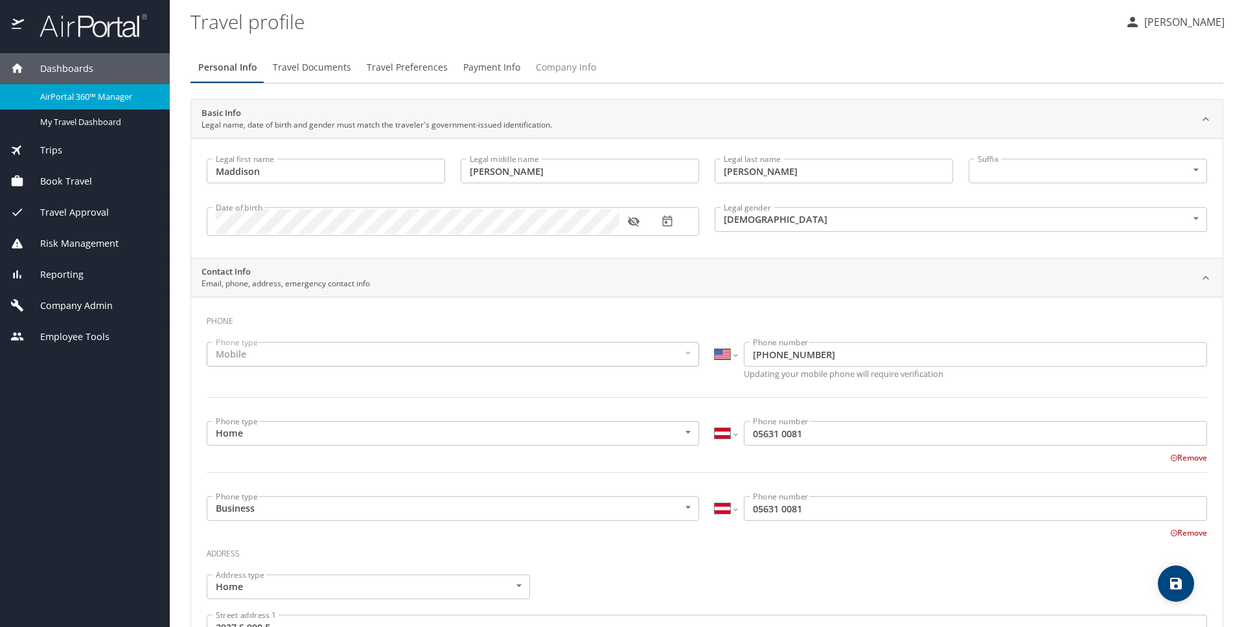
click at [548, 66] on span "Company Info" at bounding box center [566, 68] width 60 height 16
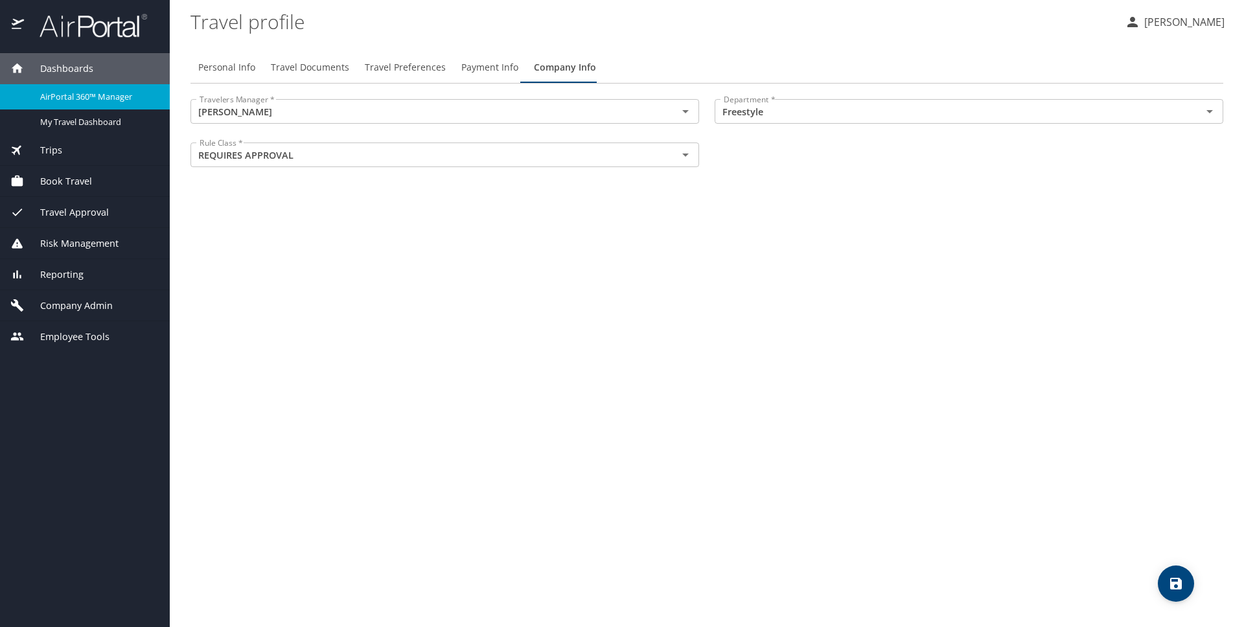
click at [73, 305] on span "Company Admin" at bounding box center [68, 306] width 89 height 14
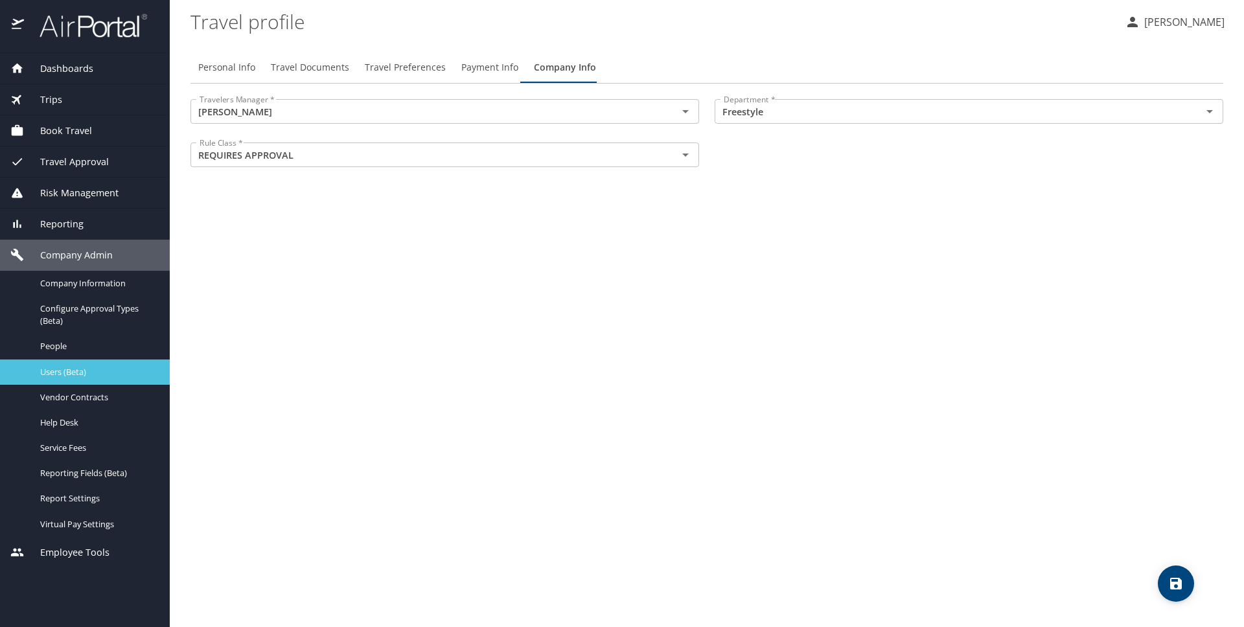
click at [58, 372] on span "Users (Beta)" at bounding box center [97, 372] width 114 height 12
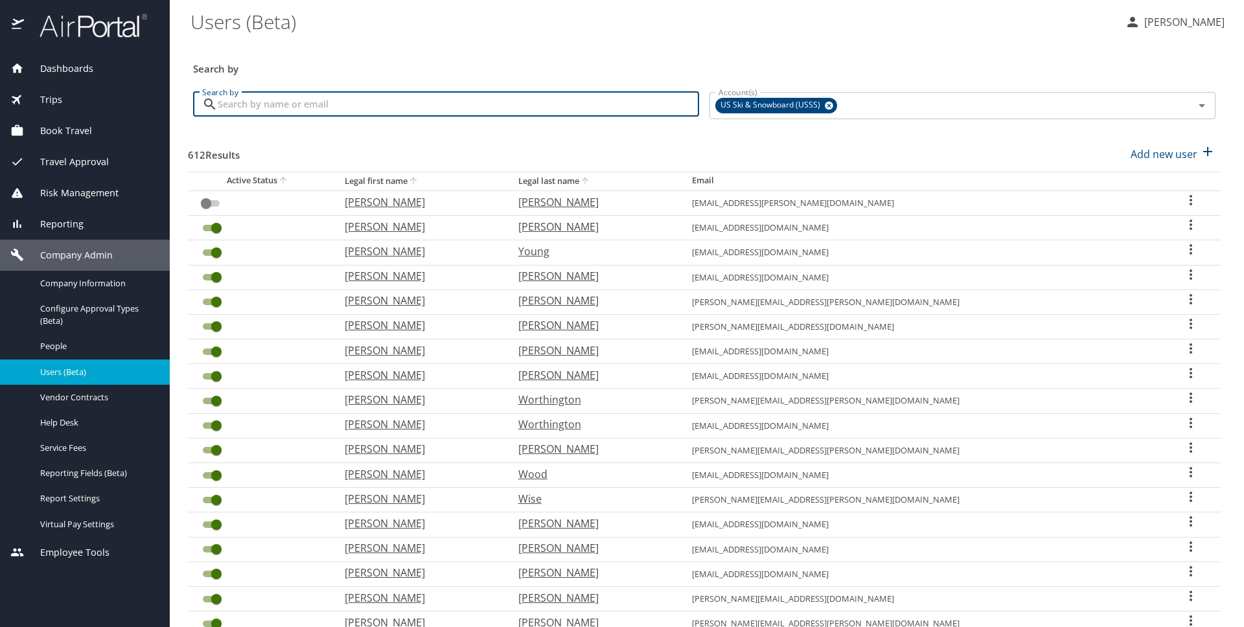
click at [440, 104] on input "Search by" at bounding box center [458, 104] width 481 height 25
type input "[PERSON_NAME]"
checkbox input "true"
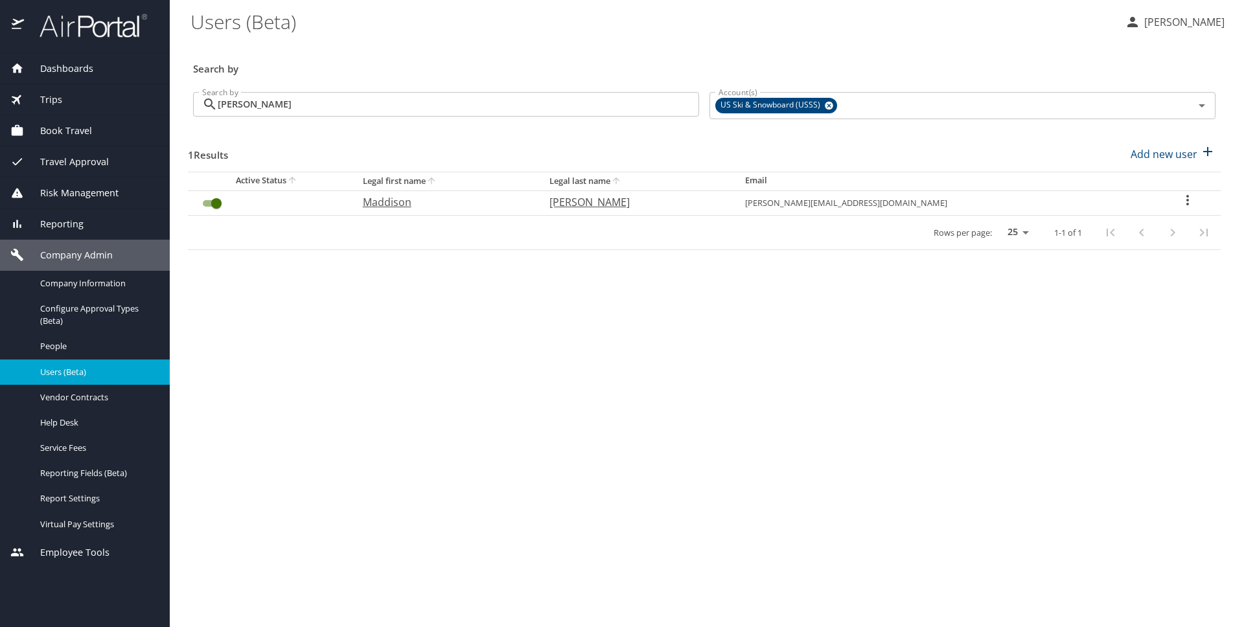
click at [1190, 201] on icon "User Search Table" at bounding box center [1187, 200] width 16 height 16
click at [1126, 203] on p "View profile" at bounding box center [1106, 202] width 57 height 16
select select "US"
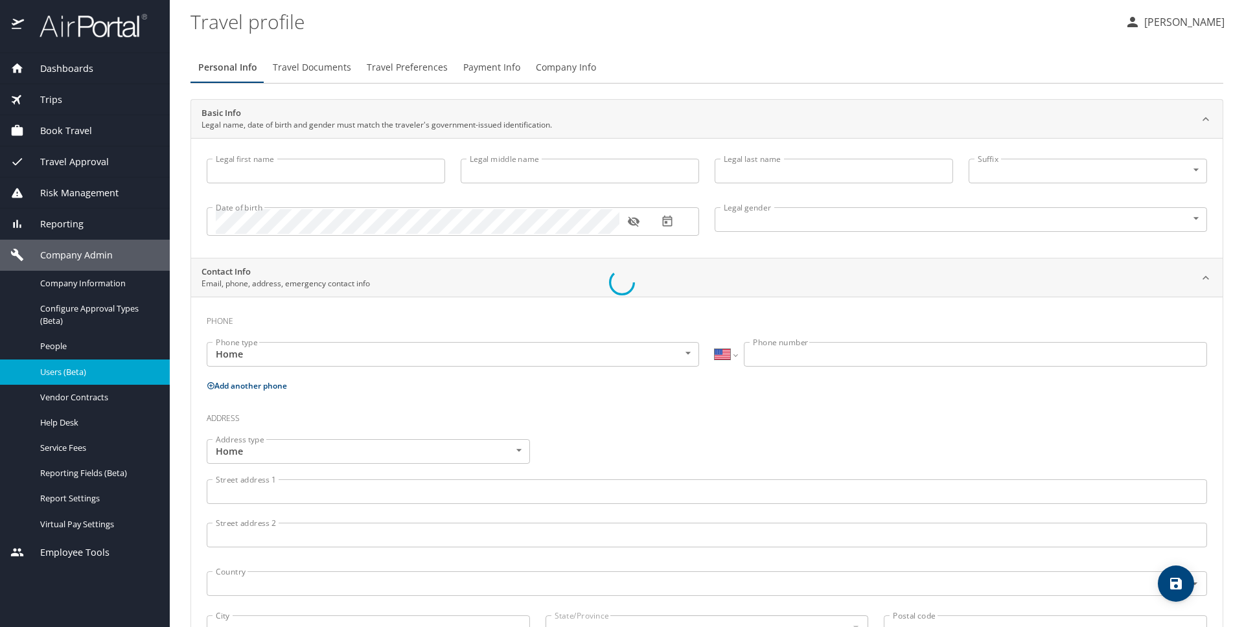
type input "Maddison"
type input "[PERSON_NAME]"
type input "[DEMOGRAPHIC_DATA]"
select select "US"
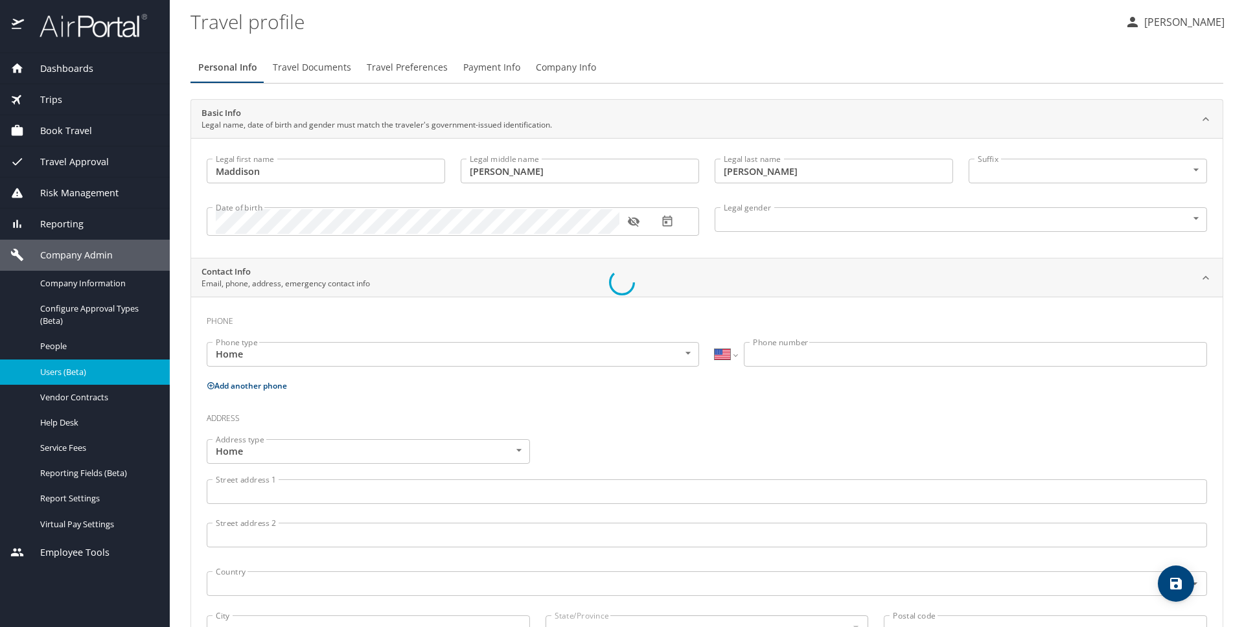
select select "AT"
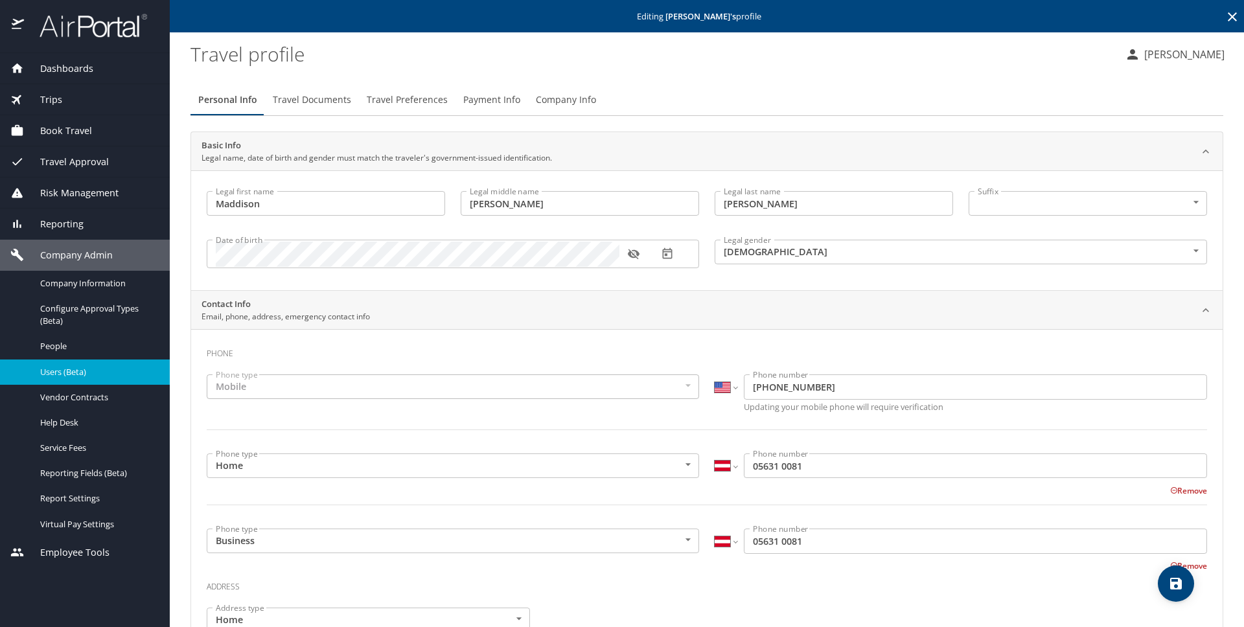
click at [551, 95] on span "Company Info" at bounding box center [566, 100] width 60 height 16
